Goal: Transaction & Acquisition: Purchase product/service

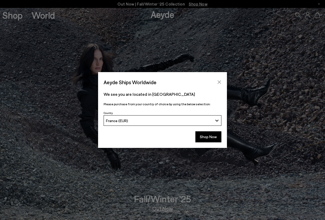
click at [220, 81] on icon "Close" at bounding box center [219, 81] width 3 height 3
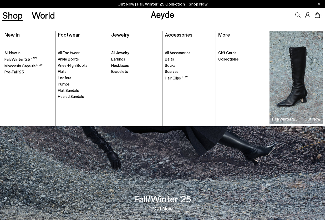
click at [11, 15] on link "Shop" at bounding box center [12, 15] width 20 height 9
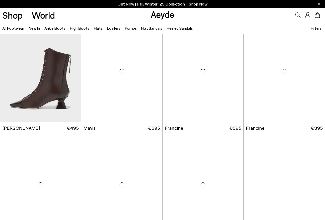
scroll to position [721, 0]
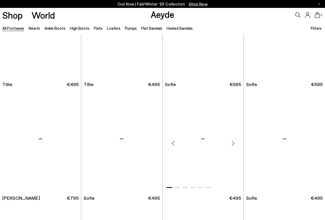
scroll to position [1309, 0]
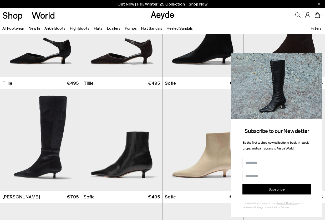
click at [94, 28] on link "Flats" at bounding box center [98, 28] width 9 height 5
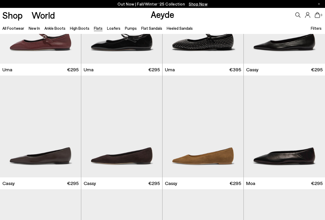
scroll to position [651, 0]
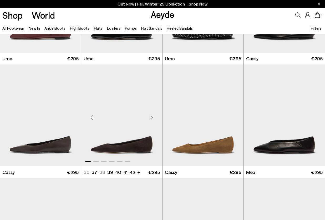
click at [119, 157] on div at bounding box center [121, 160] width 81 height 6
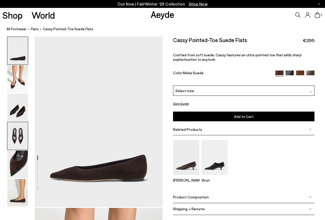
click at [19, 146] on img at bounding box center [17, 136] width 20 height 28
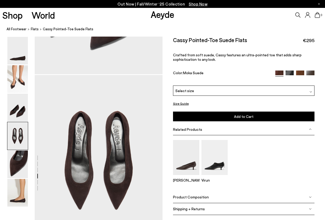
scroll to position [477, 0]
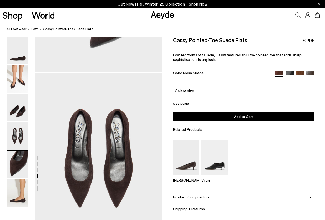
click at [18, 158] on img at bounding box center [17, 164] width 20 height 28
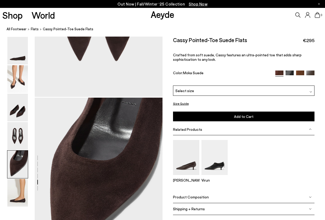
scroll to position [636, 0]
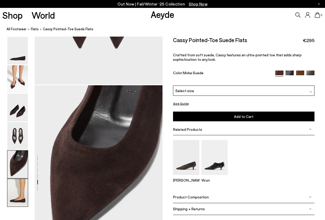
click at [17, 187] on img at bounding box center [17, 193] width 20 height 28
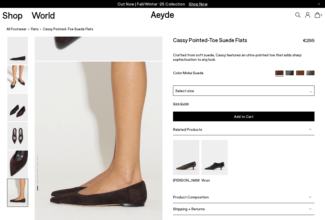
scroll to position [831, 0]
